Goal: Information Seeking & Learning: Check status

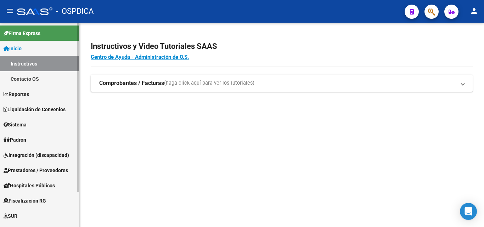
click at [36, 136] on link "Padrón" at bounding box center [39, 139] width 79 height 15
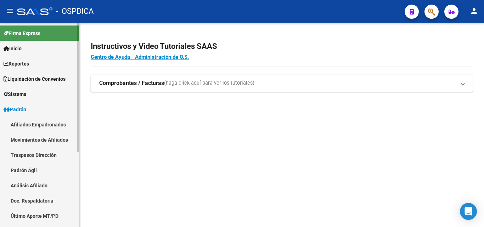
click at [27, 173] on link "Padrón Ágil" at bounding box center [39, 170] width 79 height 15
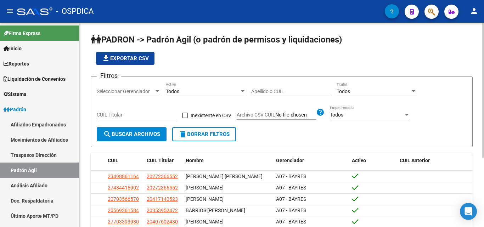
click at [274, 90] on input "Apellido o CUIL" at bounding box center [291, 92] width 80 height 6
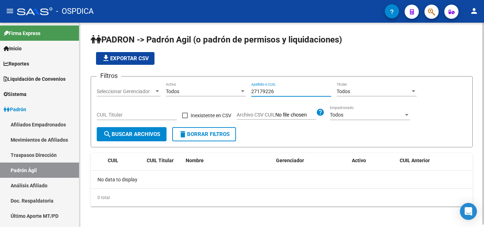
drag, startPoint x: 283, startPoint y: 91, endPoint x: 190, endPoint y: 93, distance: 92.4
click at [190, 93] on div "Filtros Seleccionar Gerenciador Seleccionar Gerenciador Todos Activo 27179226 A…" at bounding box center [282, 104] width 370 height 45
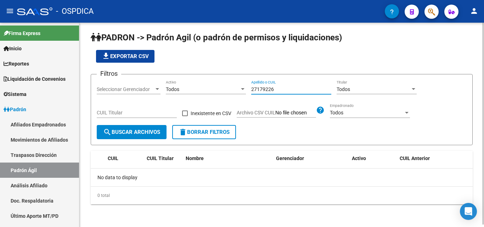
scroll to position [2, 0]
type input "27179226"
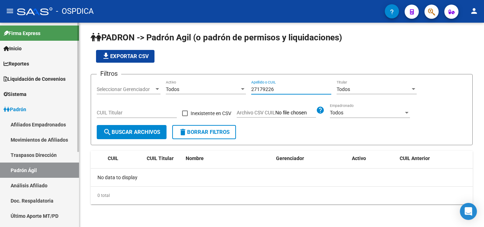
click at [34, 169] on link "Padrón Ágil" at bounding box center [39, 170] width 79 height 15
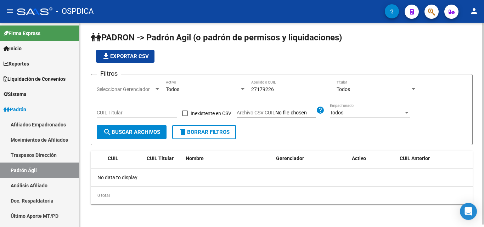
click at [287, 93] on div "27179226 Apellido o CUIL" at bounding box center [291, 87] width 80 height 14
click at [285, 92] on div "27179226 Apellido o CUIL" at bounding box center [291, 87] width 80 height 14
click at [298, 94] on div "27179226 Apellido o CUIL" at bounding box center [291, 90] width 80 height 20
click at [295, 87] on input "27179226" at bounding box center [291, 89] width 80 height 6
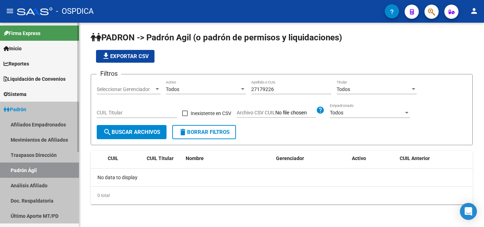
click at [31, 109] on link "Padrón" at bounding box center [39, 109] width 79 height 15
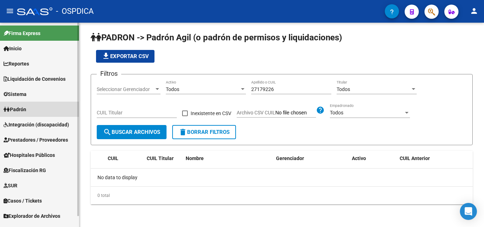
click at [34, 110] on link "Padrón" at bounding box center [39, 109] width 79 height 15
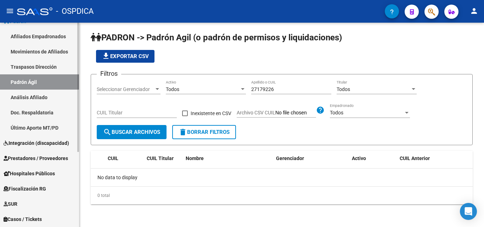
scroll to position [95, 0]
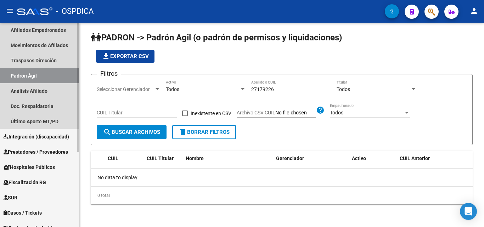
click at [45, 78] on link "Padrón Ágil" at bounding box center [39, 75] width 79 height 15
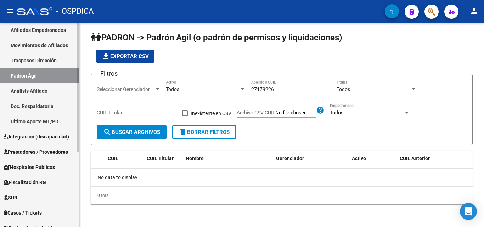
click at [43, 90] on link "Análisis Afiliado" at bounding box center [39, 90] width 79 height 15
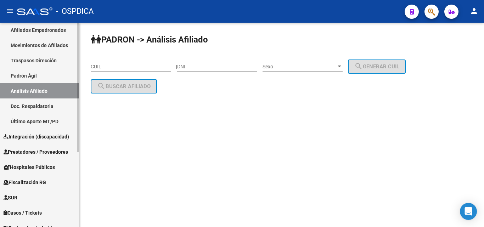
click at [40, 106] on link "Doc. Respaldatoria" at bounding box center [39, 105] width 79 height 15
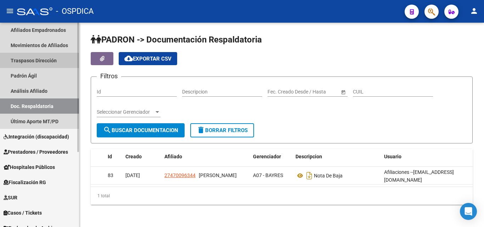
click at [33, 60] on link "Traspasos Dirección" at bounding box center [39, 60] width 79 height 15
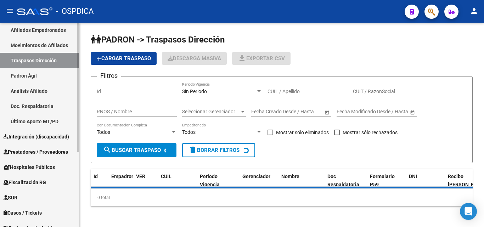
click at [34, 77] on link "Padrón Ágil" at bounding box center [39, 75] width 79 height 15
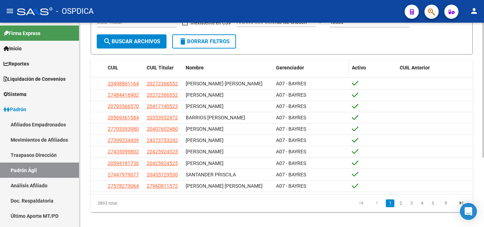
scroll to position [95, 0]
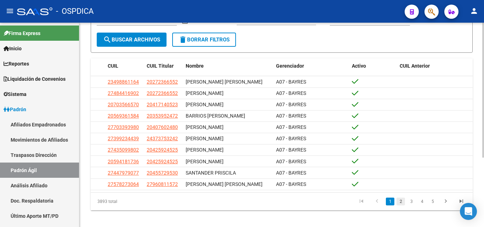
click at [399, 203] on link "2" at bounding box center [400, 202] width 8 height 8
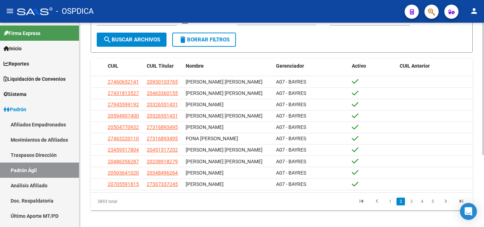
click at [388, 205] on link "1" at bounding box center [390, 202] width 8 height 8
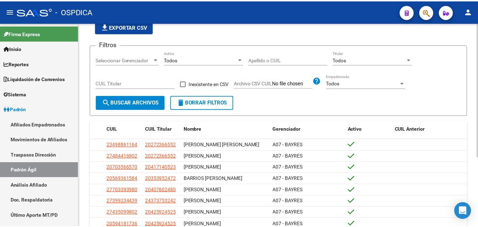
scroll to position [0, 0]
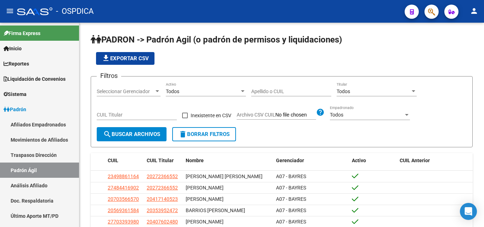
click at [474, 4] on button "person" at bounding box center [474, 11] width 14 height 14
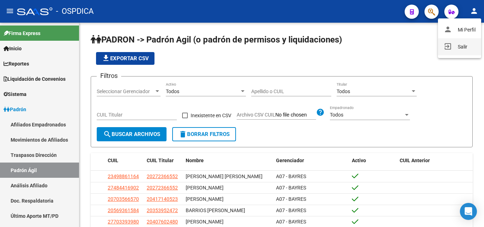
click at [462, 45] on button "exit_to_app Salir" at bounding box center [459, 46] width 43 height 17
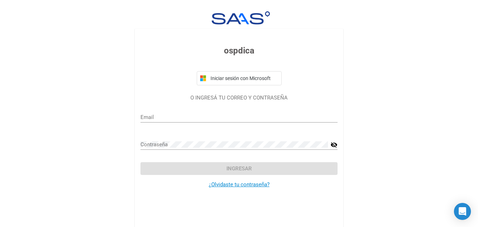
type input "tamarasaucedo@grupodbp.com.ar"
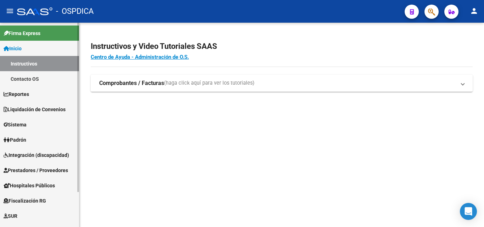
click at [30, 138] on link "Padrón" at bounding box center [39, 139] width 79 height 15
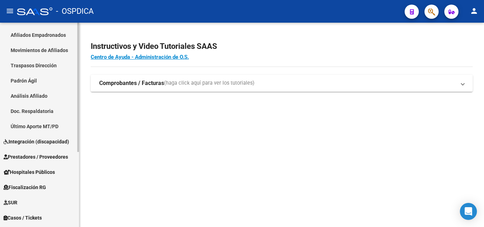
scroll to position [95, 0]
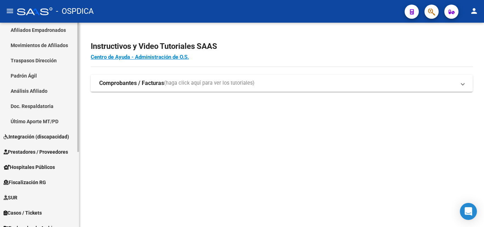
click at [35, 70] on link "Padrón Ágil" at bounding box center [39, 75] width 79 height 15
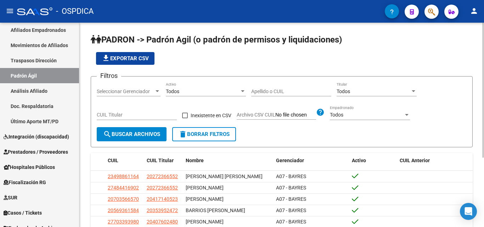
click at [295, 89] on input "Apellido o CUIL" at bounding box center [291, 92] width 80 height 6
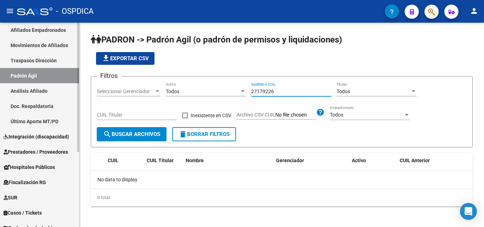
type input "27179226"
click at [31, 68] on link "Traspasos Dirección" at bounding box center [39, 60] width 79 height 15
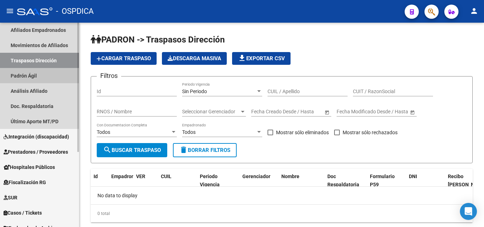
click at [62, 74] on link "Padrón Ágil" at bounding box center [39, 75] width 79 height 15
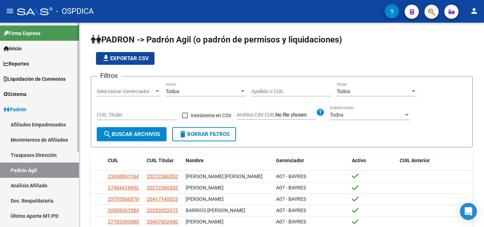
click at [33, 111] on link "Padrón" at bounding box center [39, 109] width 79 height 15
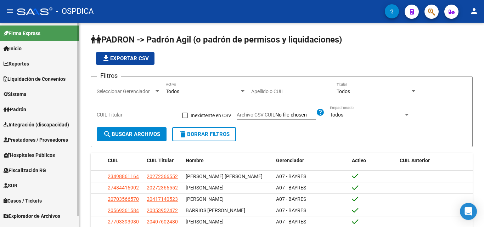
click at [41, 104] on link "Padrón" at bounding box center [39, 109] width 79 height 15
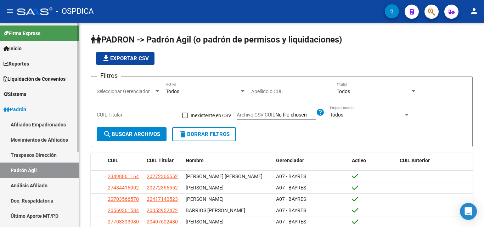
scroll to position [95, 0]
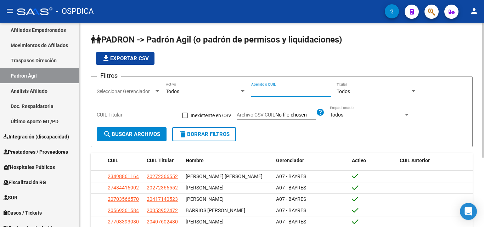
click at [267, 92] on input "Apellido o CUIL" at bounding box center [291, 92] width 80 height 6
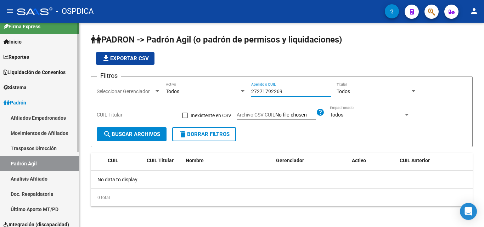
scroll to position [0, 0]
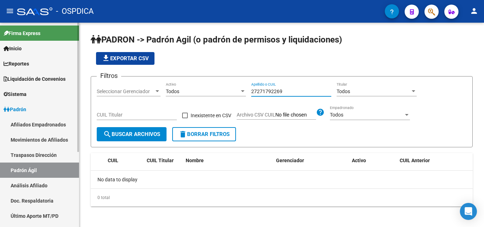
type input "27271792269"
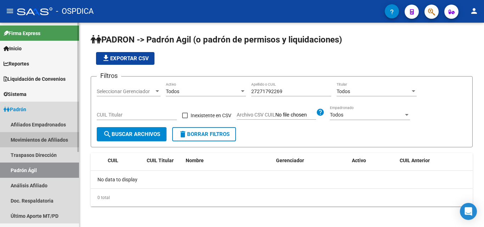
click at [49, 137] on link "Movimientos de Afiliados" at bounding box center [39, 139] width 79 height 15
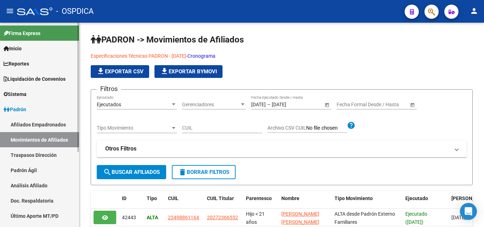
click at [56, 142] on link "Movimientos de Afiliados" at bounding box center [39, 139] width 79 height 15
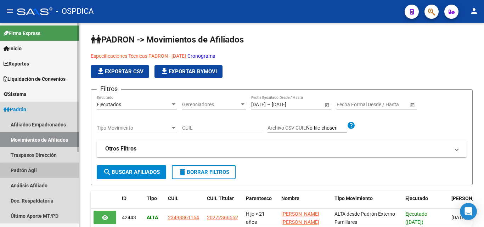
click at [44, 171] on link "Padrón Ágil" at bounding box center [39, 170] width 79 height 15
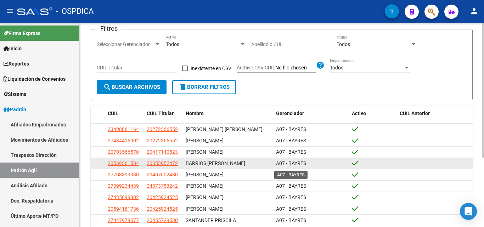
scroll to position [95, 0]
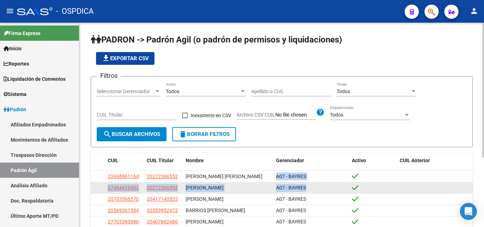
drag, startPoint x: 273, startPoint y: 174, endPoint x: 310, endPoint y: 186, distance: 38.8
click at [310, 186] on datatable-scroller "23498861164 20272366552 VALLEJOS SOFIA YANET A07 - BAYRES 27484416902 202723665…" at bounding box center [282, 228] width 382 height 114
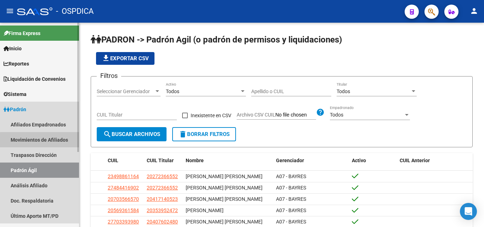
click at [44, 142] on link "Movimientos de Afiliados" at bounding box center [39, 139] width 79 height 15
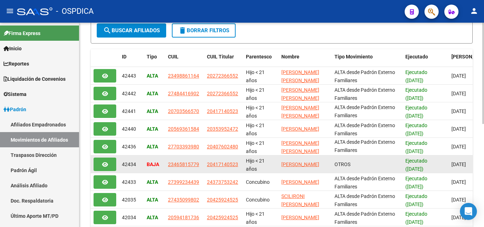
scroll to position [208, 0]
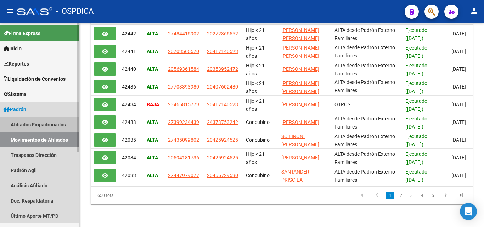
click at [41, 128] on link "Afiliados Empadronados" at bounding box center [39, 124] width 79 height 15
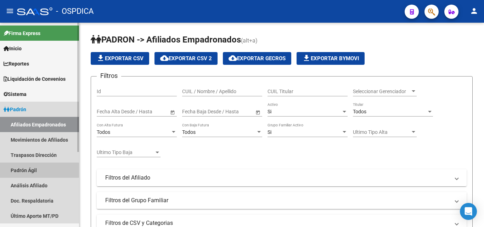
click at [25, 169] on link "Padrón Ágil" at bounding box center [39, 170] width 79 height 15
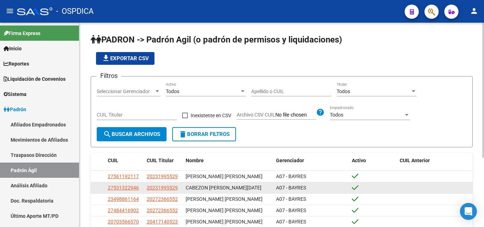
scroll to position [47, 0]
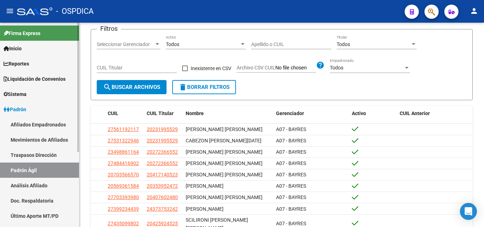
click at [50, 131] on link "Afiliados Empadronados" at bounding box center [39, 124] width 79 height 15
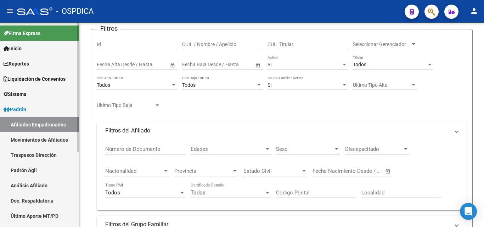
click at [61, 139] on link "Movimientos de Afiliados" at bounding box center [39, 139] width 79 height 15
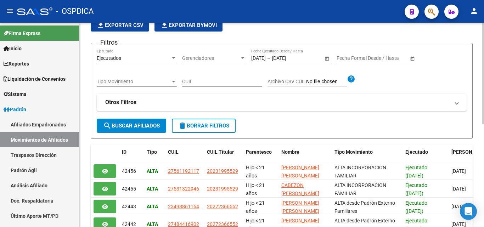
scroll to position [95, 0]
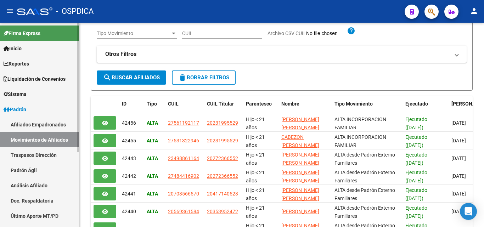
click at [28, 143] on link "Movimientos de Afiliados" at bounding box center [39, 139] width 79 height 15
click at [36, 173] on link "Padrón Ágil" at bounding box center [39, 170] width 79 height 15
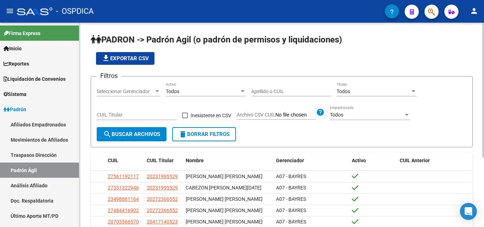
click at [271, 94] on input "Apellido o CUIL" at bounding box center [291, 92] width 80 height 6
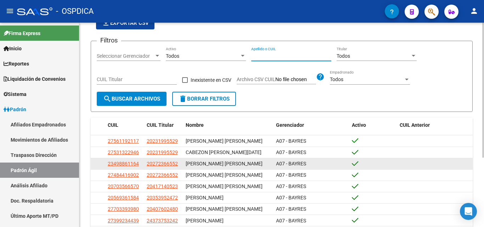
scroll to position [95, 0]
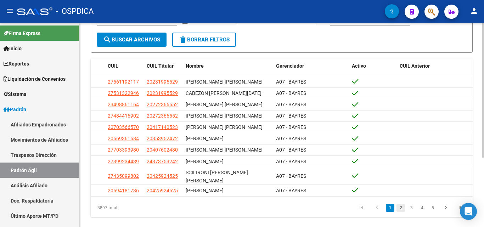
click at [400, 206] on link "2" at bounding box center [400, 208] width 8 height 8
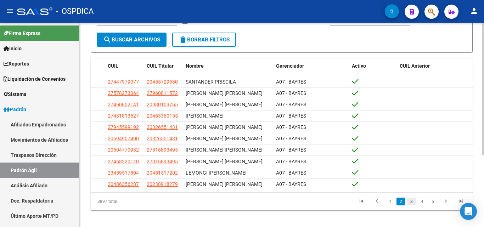
click at [410, 205] on link "3" at bounding box center [411, 202] width 8 height 8
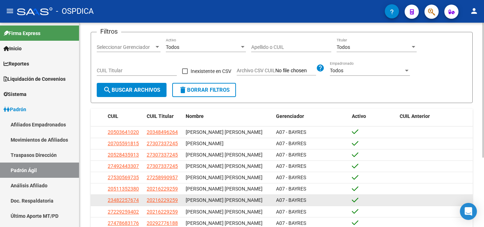
scroll to position [0, 0]
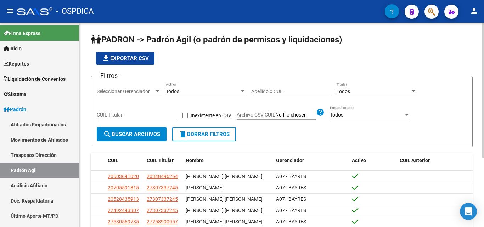
click at [259, 90] on input "Apellido o CUIL" at bounding box center [291, 92] width 80 height 6
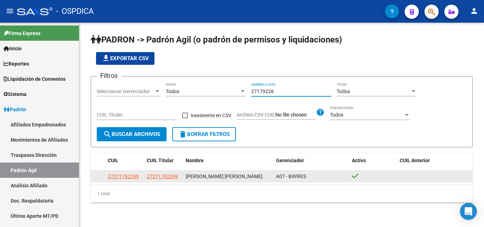
type input "27179226"
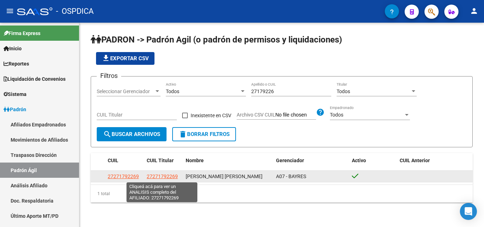
click at [156, 176] on span "27271792269" at bounding box center [162, 177] width 31 height 6
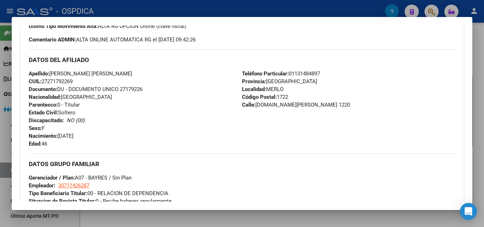
scroll to position [260, 0]
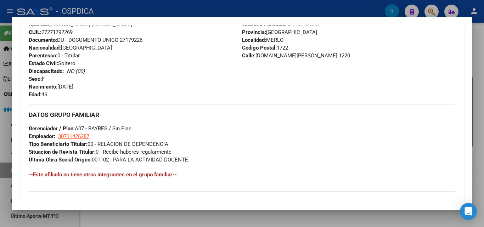
drag, startPoint x: 92, startPoint y: 125, endPoint x: 132, endPoint y: 125, distance: 40.0
click at [132, 125] on div "DATOS GRUPO FAMILIAR Gerenciador / Plan: A07 - BAYRES / Sin Plan Empleador: 307…" at bounding box center [242, 133] width 426 height 59
click at [194, 136] on div "DATOS GRUPO FAMILIAR Gerenciador / Plan: A07 - BAYRES / Sin Plan Empleador: 307…" at bounding box center [242, 133] width 426 height 59
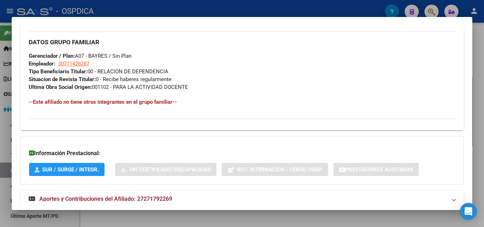
scroll to position [355, 0]
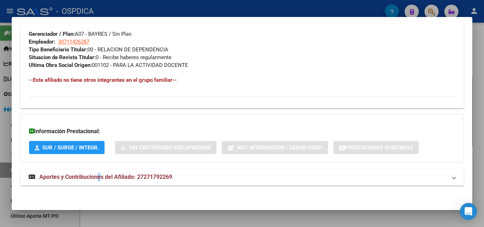
click at [100, 175] on span "Aportes y Contribuciones del Afiliado: 27271792269" at bounding box center [105, 177] width 133 height 7
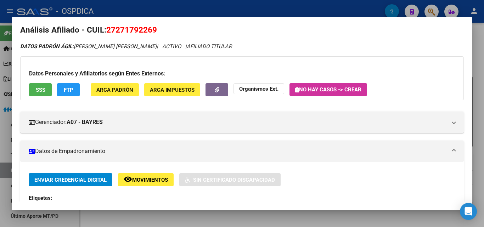
scroll to position [0, 0]
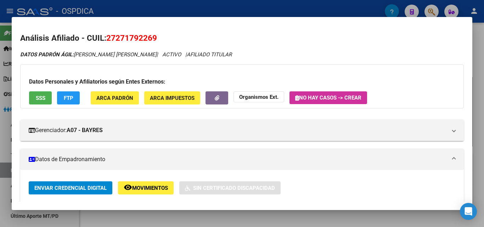
click at [232, 7] on div at bounding box center [242, 113] width 484 height 227
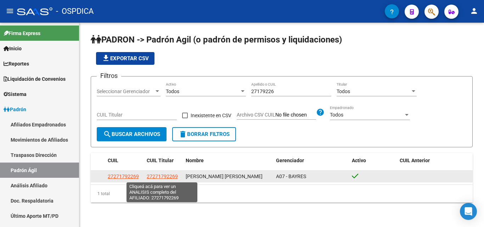
click at [155, 179] on span "27271792269" at bounding box center [162, 177] width 31 height 6
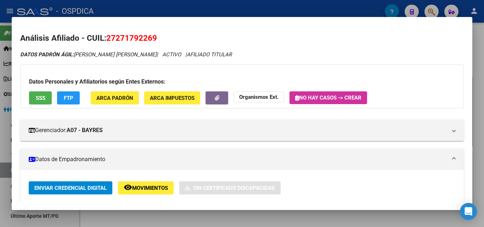
click at [209, 14] on div at bounding box center [242, 113] width 484 height 227
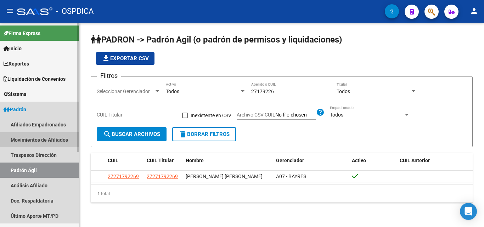
click at [52, 141] on link "Movimientos de Afiliados" at bounding box center [39, 139] width 79 height 15
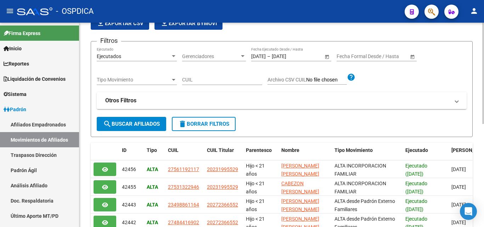
scroll to position [142, 0]
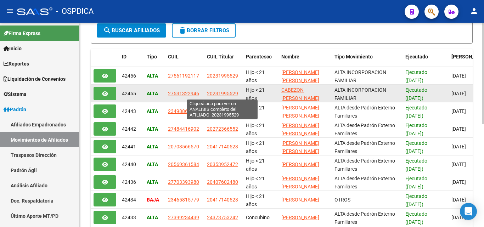
click at [221, 94] on span "20231995529" at bounding box center [222, 94] width 31 height 6
type textarea "20231995529"
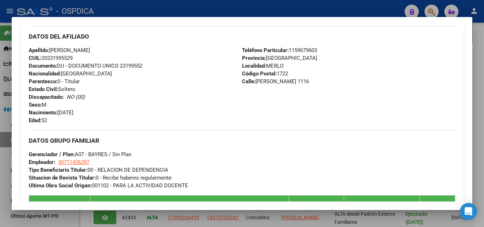
scroll to position [283, 0]
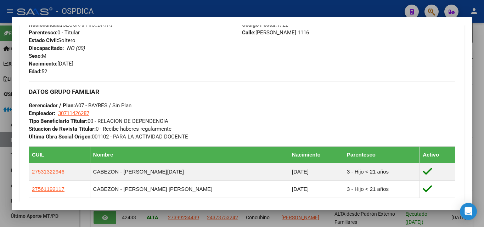
click at [146, 8] on div at bounding box center [242, 113] width 484 height 227
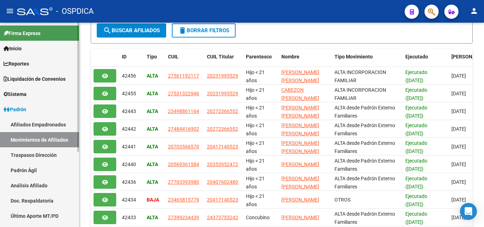
click at [58, 144] on link "Movimientos de Afiliados" at bounding box center [39, 139] width 79 height 15
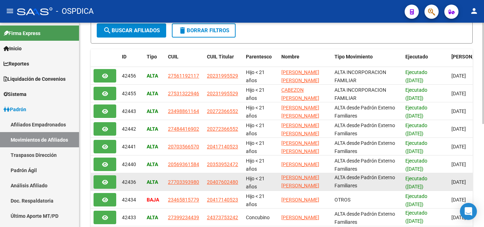
scroll to position [1, 0]
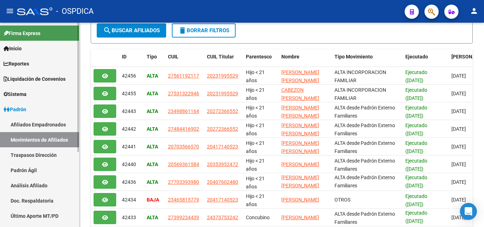
click at [46, 153] on link "Traspasos Dirección" at bounding box center [39, 154] width 79 height 15
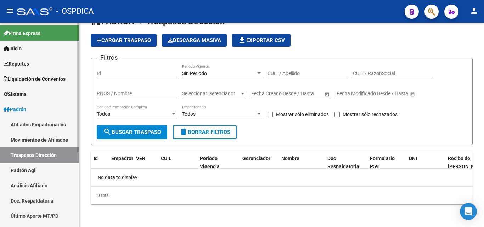
click at [39, 122] on link "Afiliados Empadronados" at bounding box center [39, 124] width 79 height 15
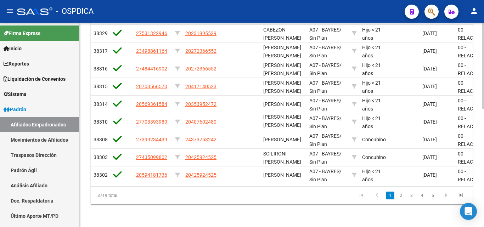
scroll to position [279, 0]
click at [435, 196] on link "5" at bounding box center [432, 196] width 8 height 8
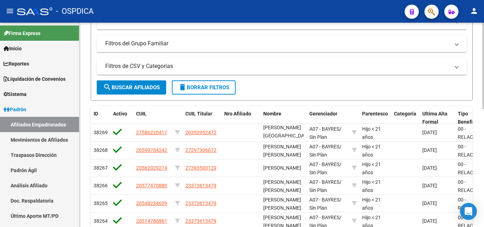
scroll to position [138, 0]
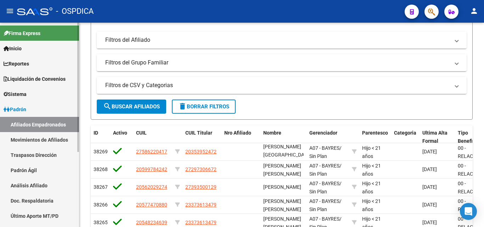
click at [27, 151] on link "Traspasos Dirección" at bounding box center [39, 154] width 79 height 15
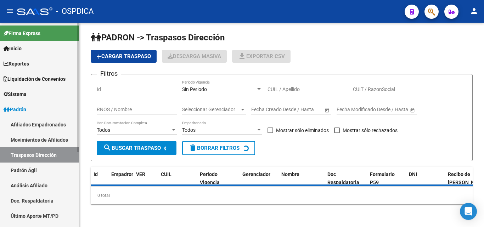
scroll to position [18, 0]
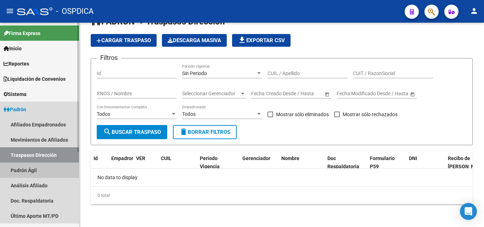
click at [27, 169] on link "Padrón Ágil" at bounding box center [39, 170] width 79 height 15
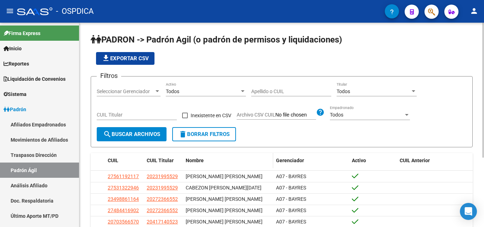
scroll to position [47, 0]
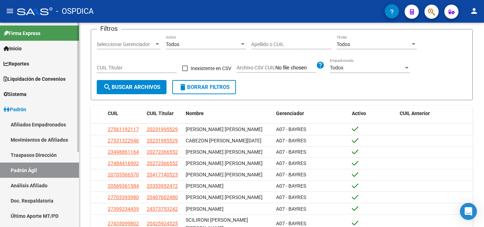
click at [34, 171] on link "Padrón Ágil" at bounding box center [39, 170] width 79 height 15
